Goal: Task Accomplishment & Management: Manage account settings

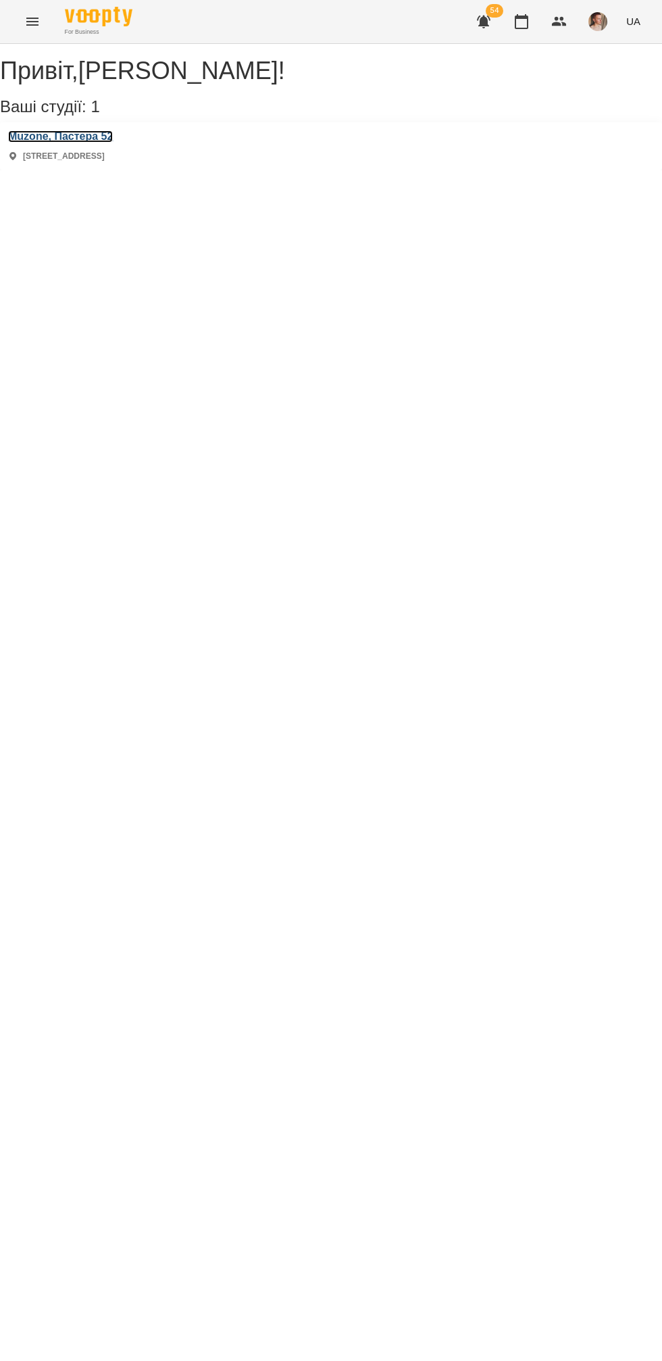
click at [66, 143] on h3 "Muzone, Пастера 52" at bounding box center [60, 136] width 105 height 12
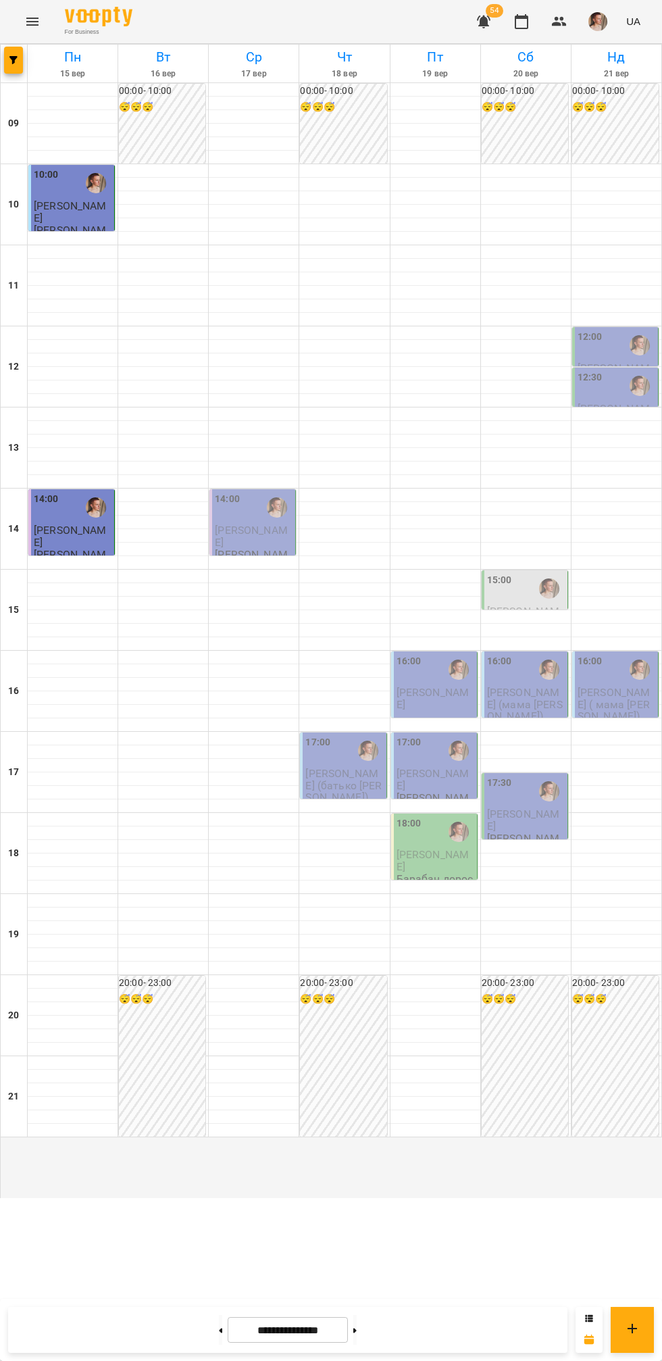
click at [238, 548] on span "[PERSON_NAME]" at bounding box center [251, 536] width 73 height 24
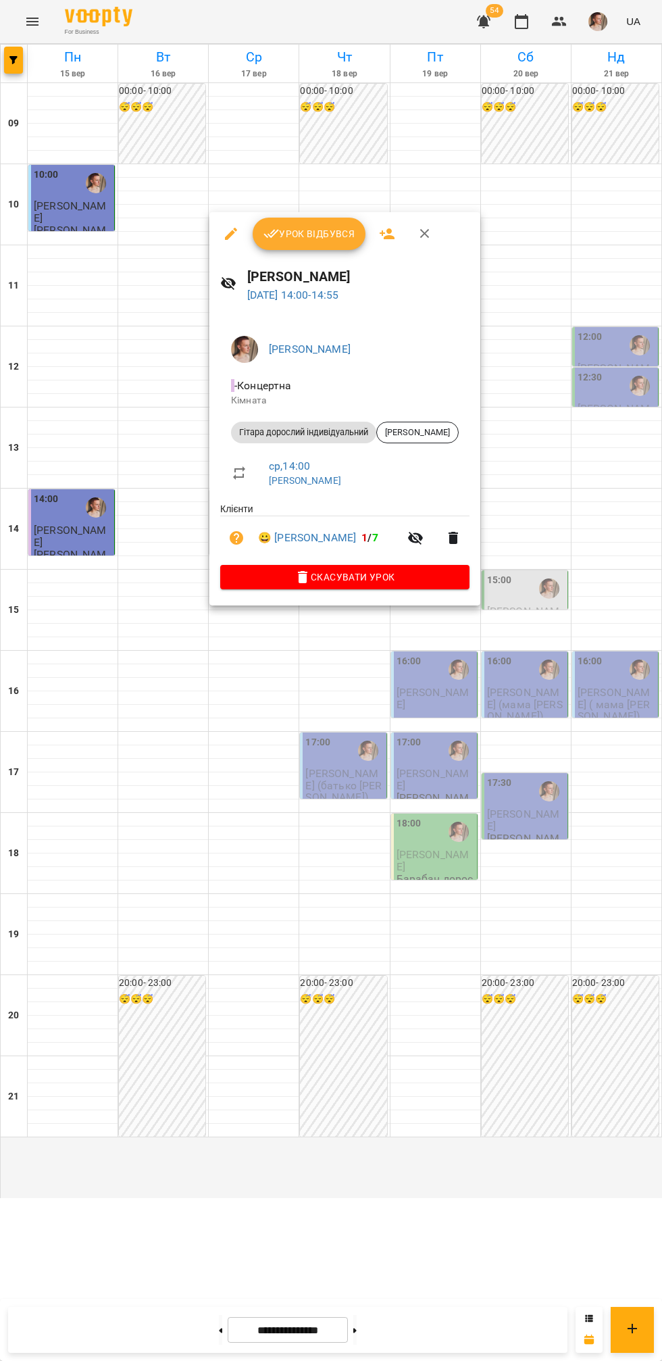
click at [290, 233] on span "Урок відбувся" at bounding box center [309, 234] width 92 height 16
